Goal: Ask a question

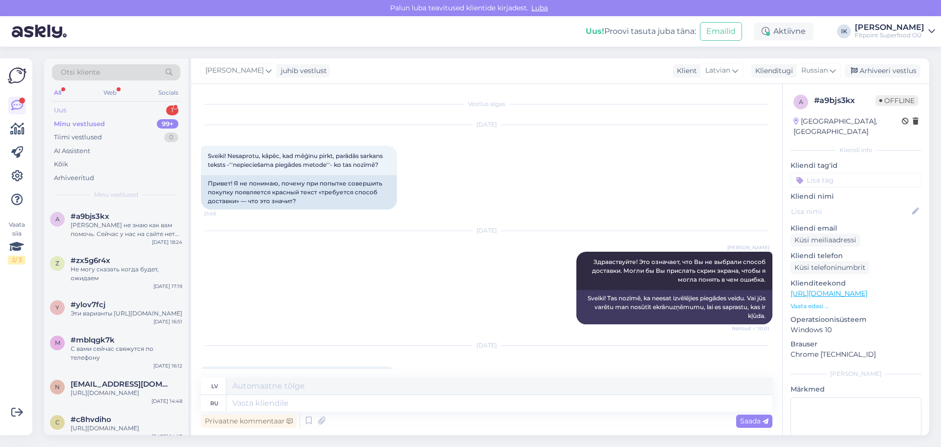
scroll to position [681, 0]
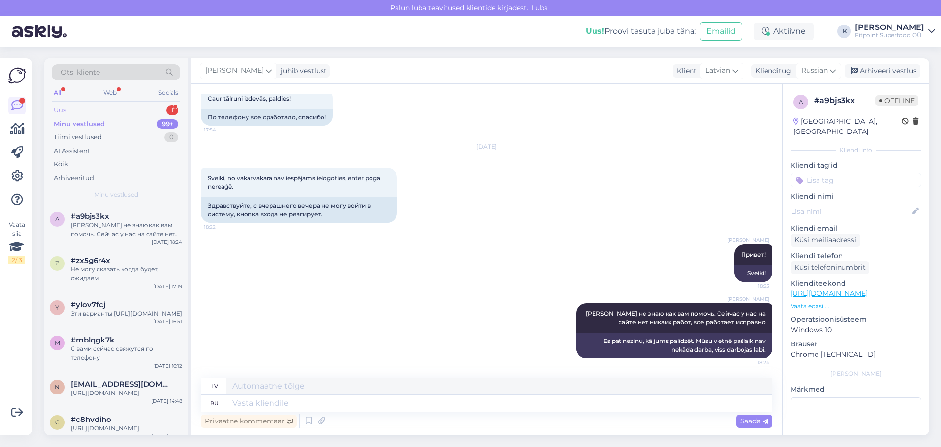
click at [94, 109] on div "Uus 1" at bounding box center [116, 110] width 128 height 14
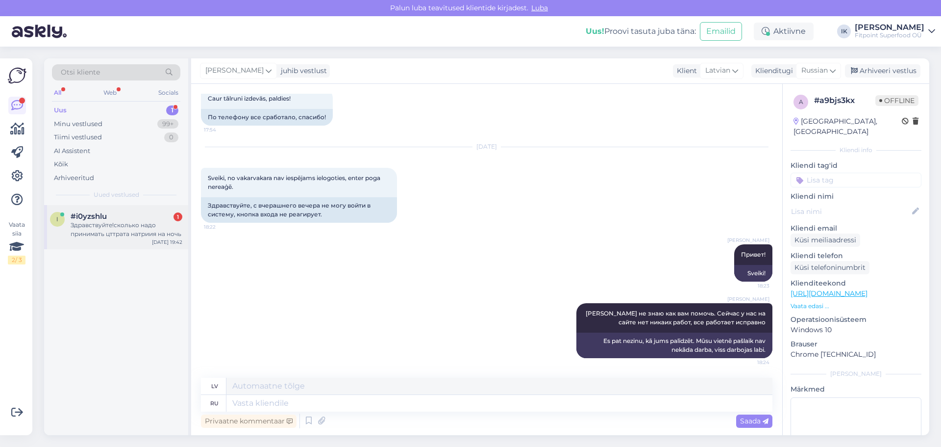
click at [114, 229] on div "Здравствуйте!сколько надо принимать цттрата натриия на ночь" at bounding box center [127, 230] width 112 height 18
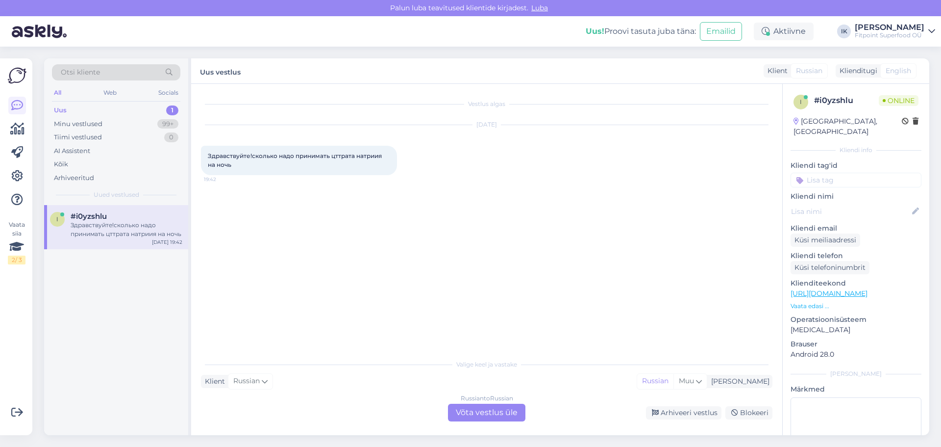
click at [475, 417] on div "Russian to Russian Võta vestlus üle" at bounding box center [486, 412] width 77 height 18
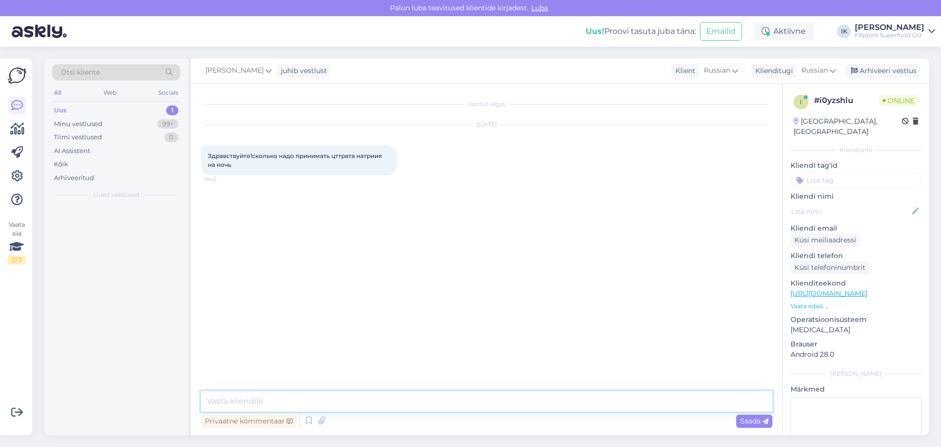
click at [298, 393] on textarea at bounding box center [487, 401] width 572 height 21
type textarea "д"
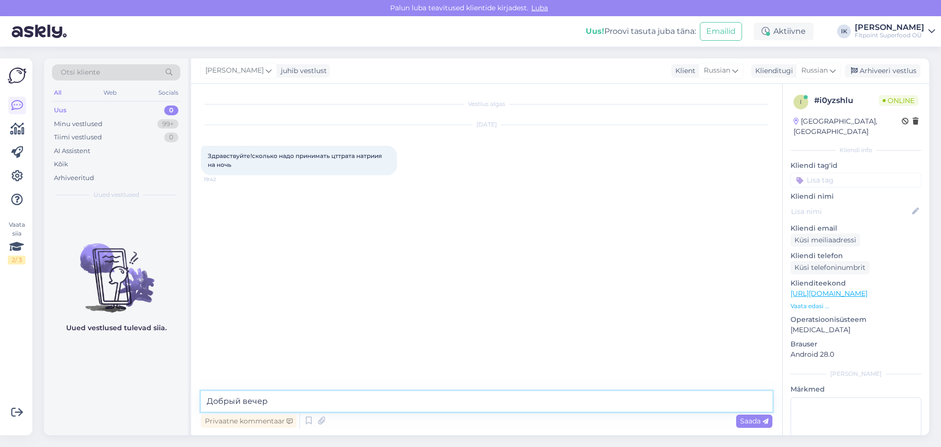
type textarea "Добрый вечер!"
type textarea "В"
type textarea "Правильно ли я поняла, вы имеете ввиду бутират натрия?"
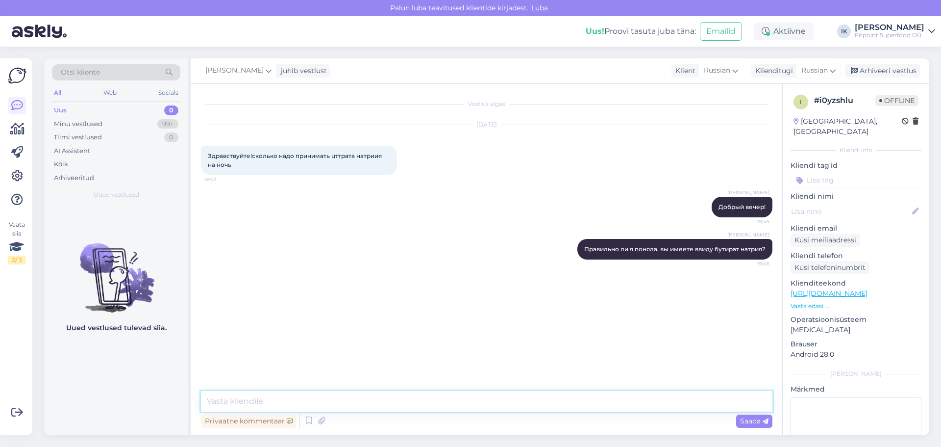
click at [261, 402] on textarea at bounding box center [487, 401] width 572 height 21
type textarea "[PERSON_NAME] магния?"
